Goal: Transaction & Acquisition: Purchase product/service

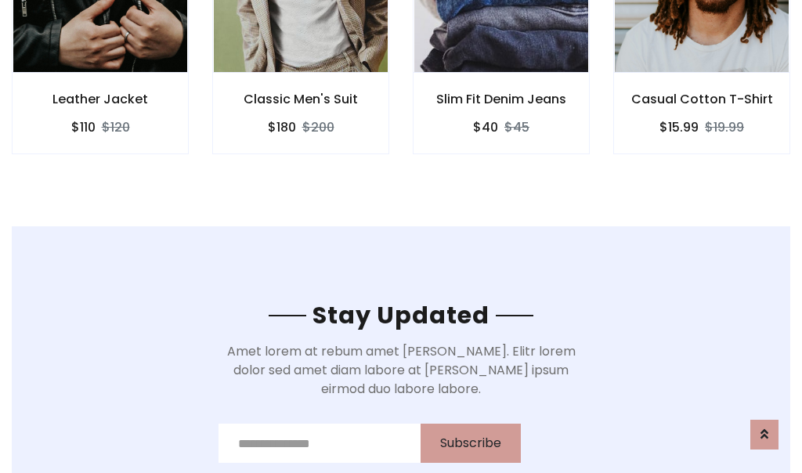
scroll to position [2360, 0]
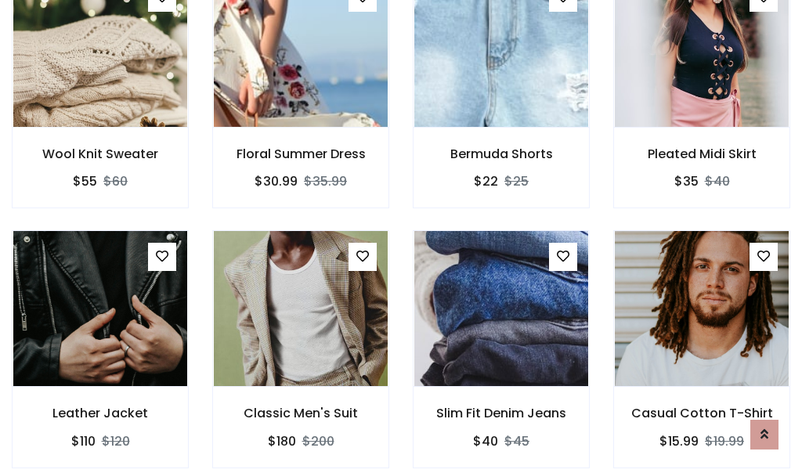
click at [401, 237] on div "Slim Fit Denim Jeans $40 $45" at bounding box center [501, 359] width 201 height 259
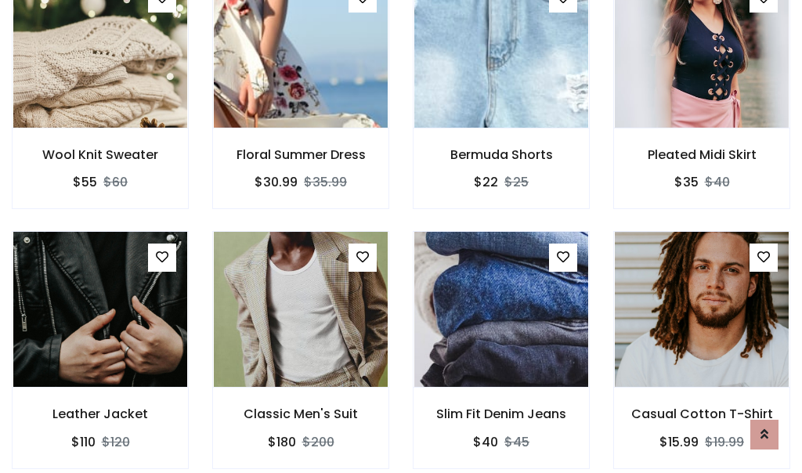
click at [401, 237] on div "Slim Fit Denim Jeans $40 $45" at bounding box center [501, 360] width 201 height 259
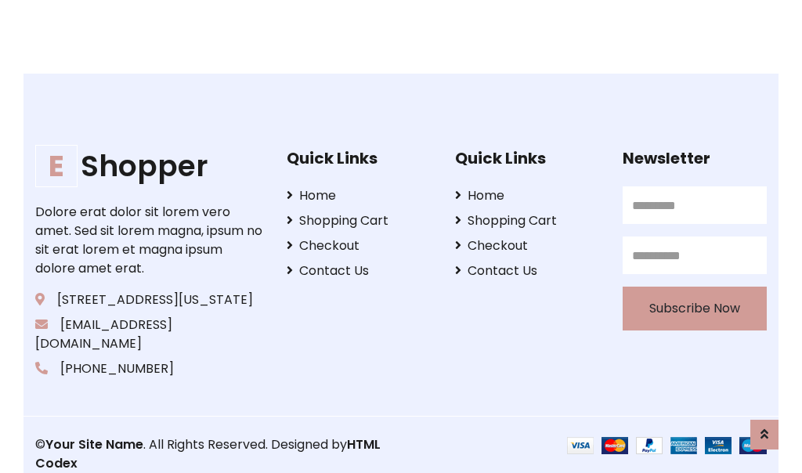
scroll to position [2983, 0]
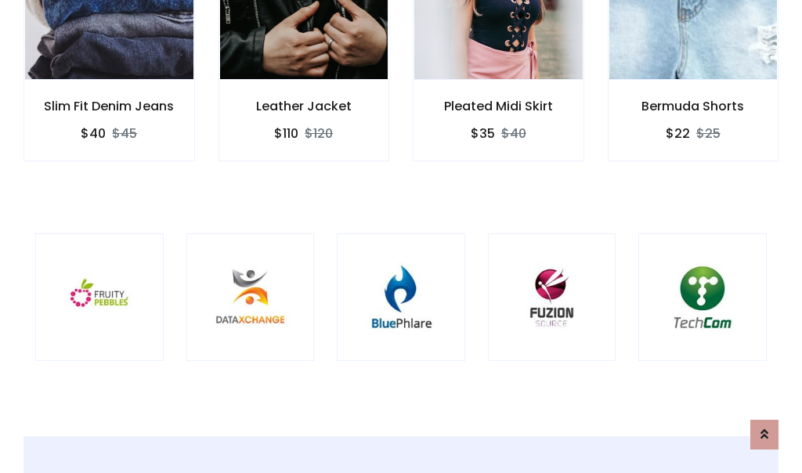
click at [401, 236] on div at bounding box center [401, 297] width 128 height 128
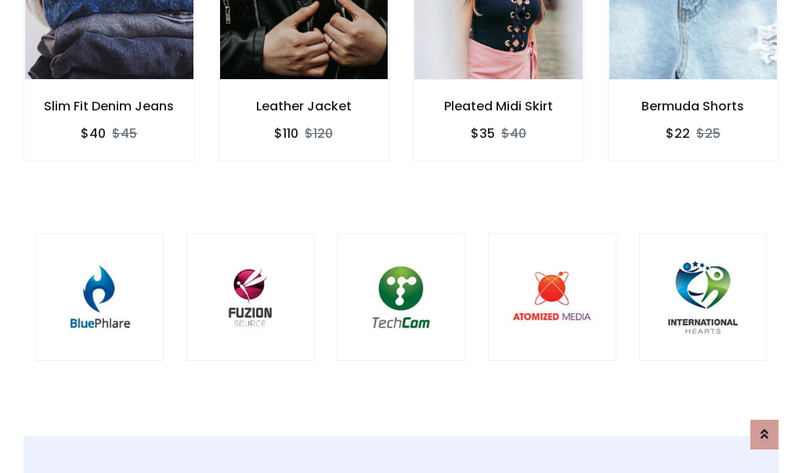
click at [401, 237] on div at bounding box center [401, 297] width 128 height 128
click at [401, 236] on div at bounding box center [401, 297] width 128 height 128
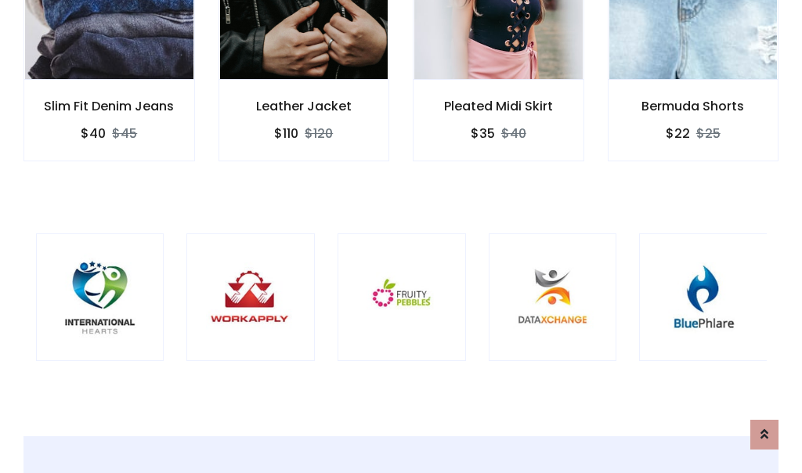
scroll to position [0, 0]
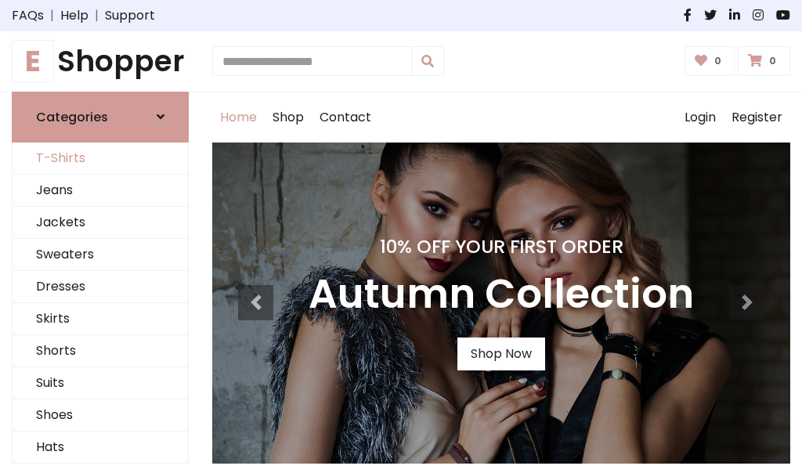
click at [100, 158] on link "T-Shirts" at bounding box center [100, 159] width 175 height 32
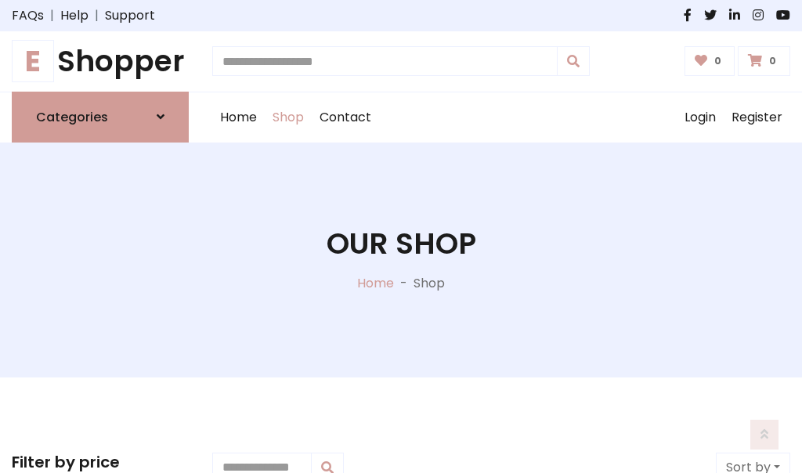
scroll to position [628, 0]
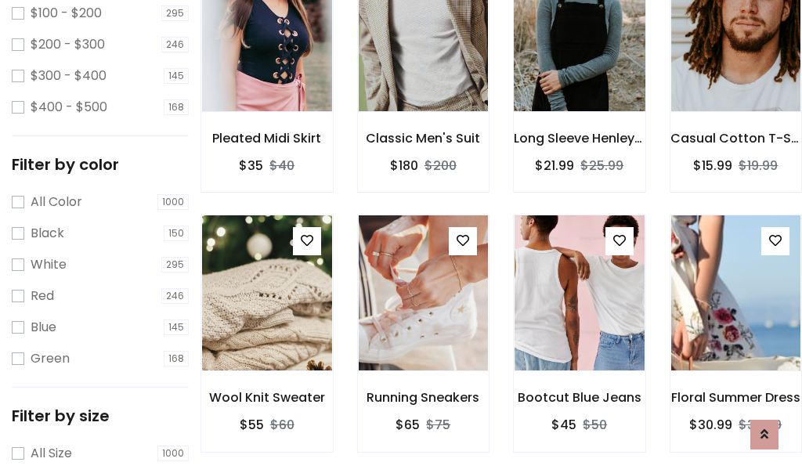
scroll to position [79, 0]
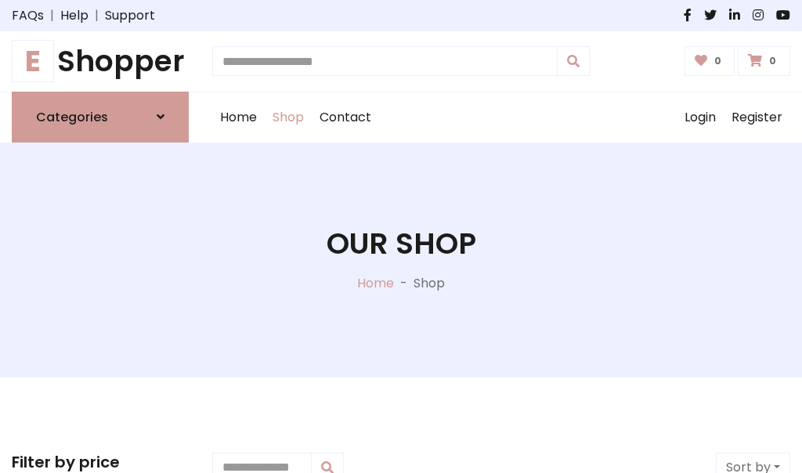
click at [100, 61] on h1 "E Shopper" at bounding box center [100, 61] width 177 height 35
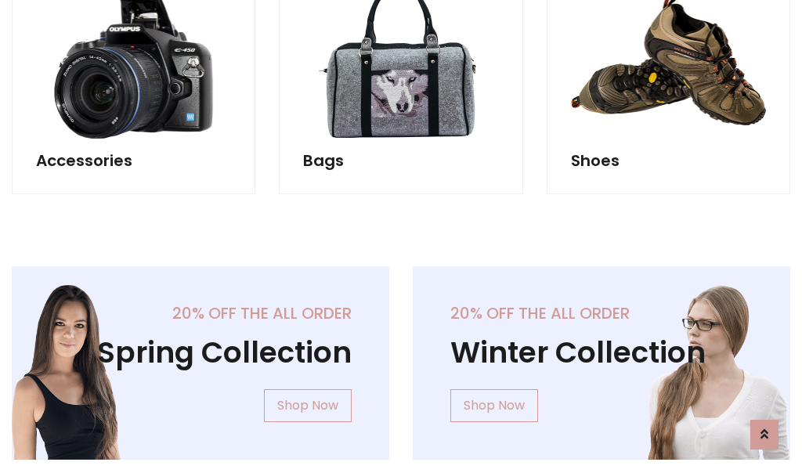
scroll to position [1522, 0]
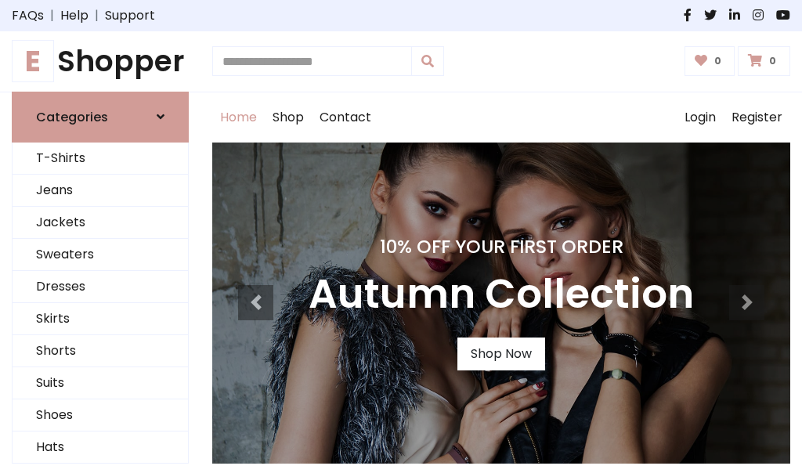
scroll to position [514, 0]
